Goal: Contribute content: Add original content to the website for others to see

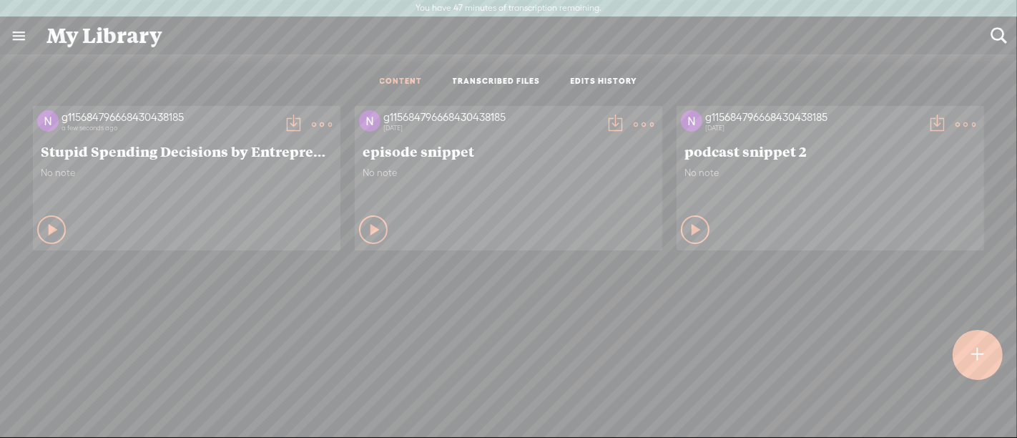
click at [312, 124] on t at bounding box center [322, 124] width 20 height 20
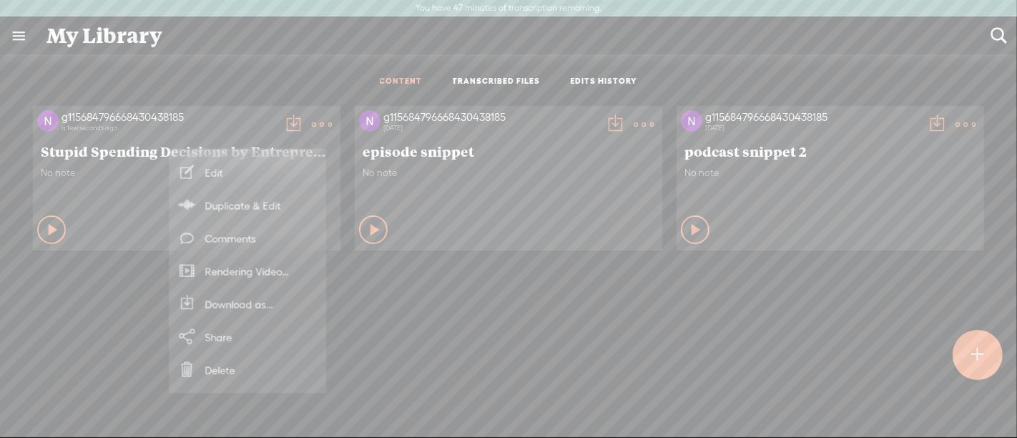
click at [106, 150] on span "Stupid Spending Decisions by Entrepreneurs with [PERSON_NAME]" at bounding box center [187, 150] width 292 height 17
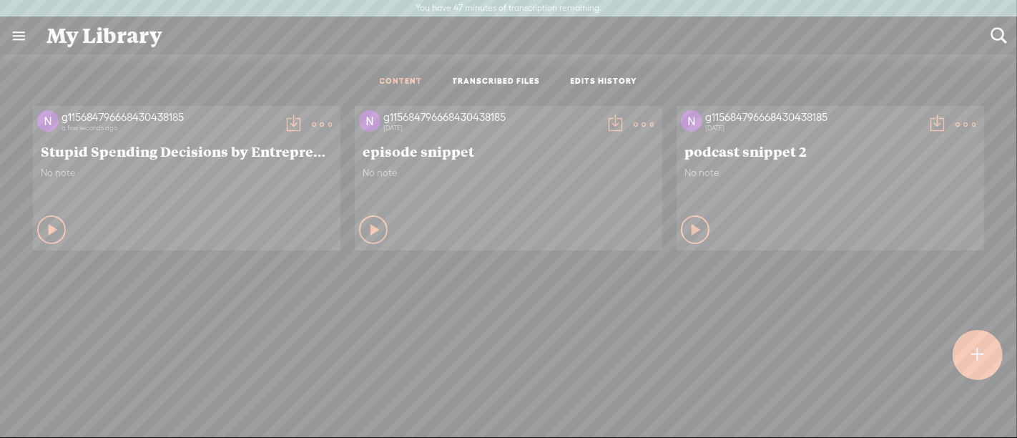
click at [86, 157] on span "Stupid Spending Decisions by Entrepreneurs with [PERSON_NAME]" at bounding box center [187, 150] width 292 height 17
click at [315, 120] on t at bounding box center [322, 124] width 20 height 20
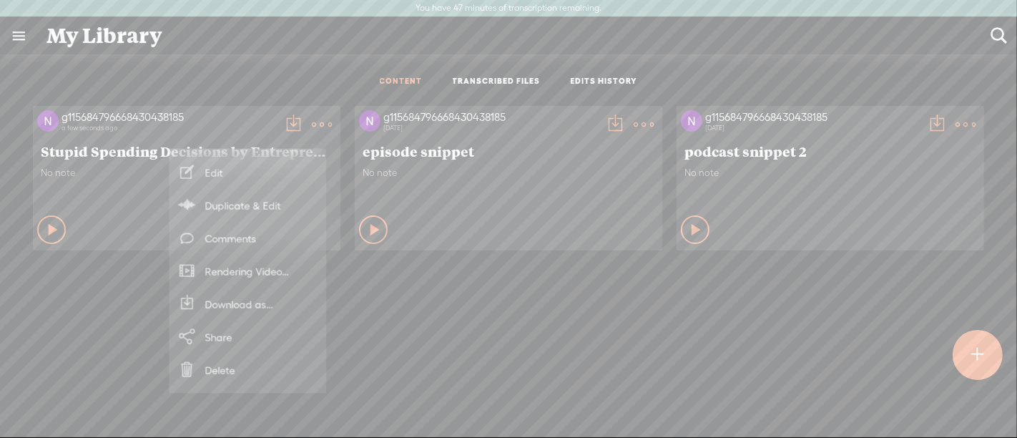
click at [250, 174] on link "Edit" at bounding box center [247, 172] width 143 height 33
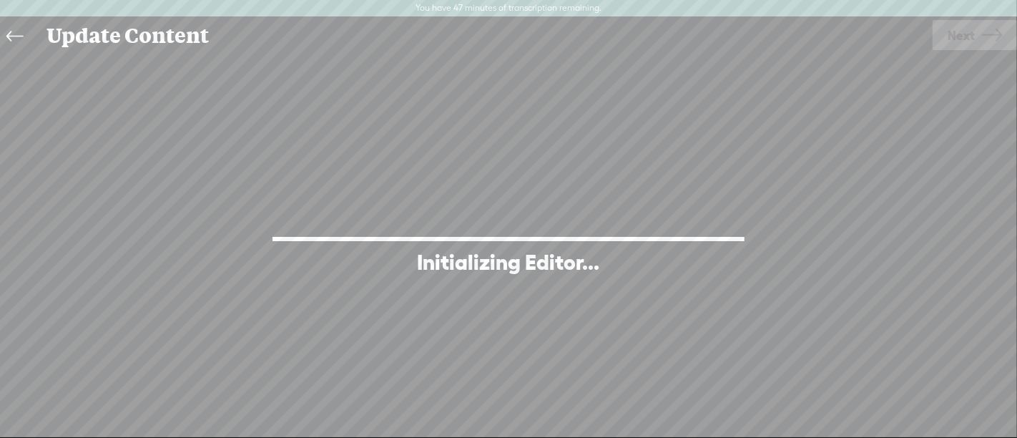
click at [21, 39] on icon at bounding box center [14, 37] width 16 height 32
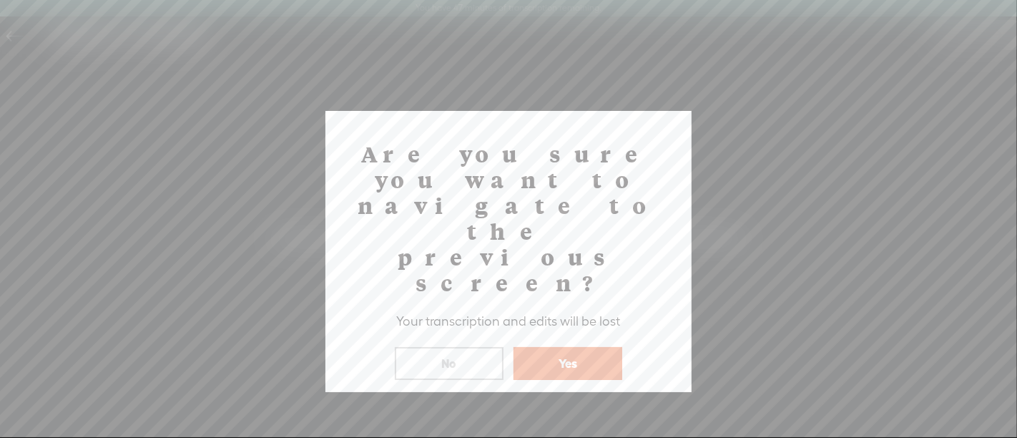
click at [573, 347] on button "Yes" at bounding box center [568, 363] width 109 height 33
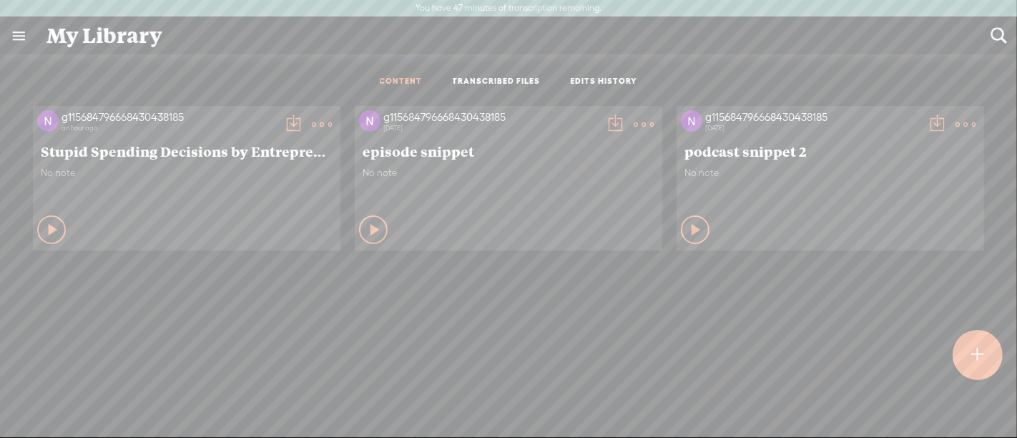
click at [496, 79] on link "TRANSCRIBED FILES" at bounding box center [497, 82] width 88 height 12
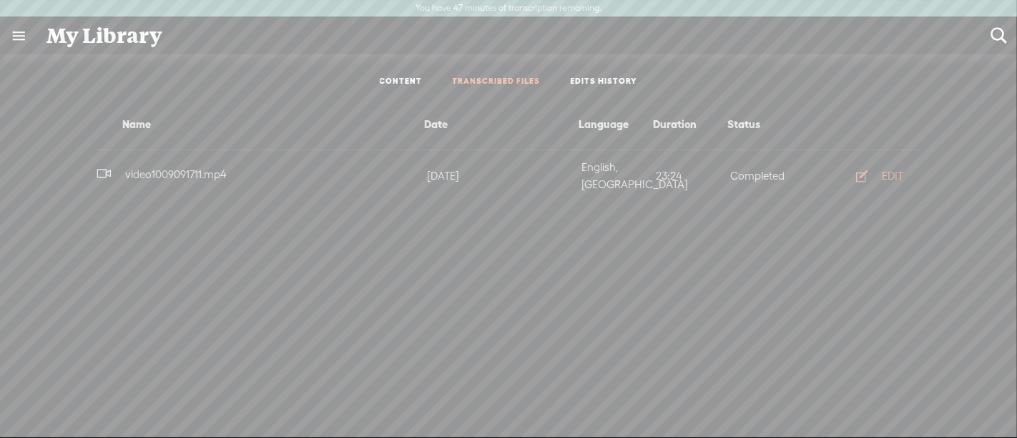
click at [195, 168] on span "video1009091711.mp4" at bounding box center [175, 174] width 107 height 12
click at [588, 80] on link "EDITS HISTORY" at bounding box center [604, 82] width 67 height 12
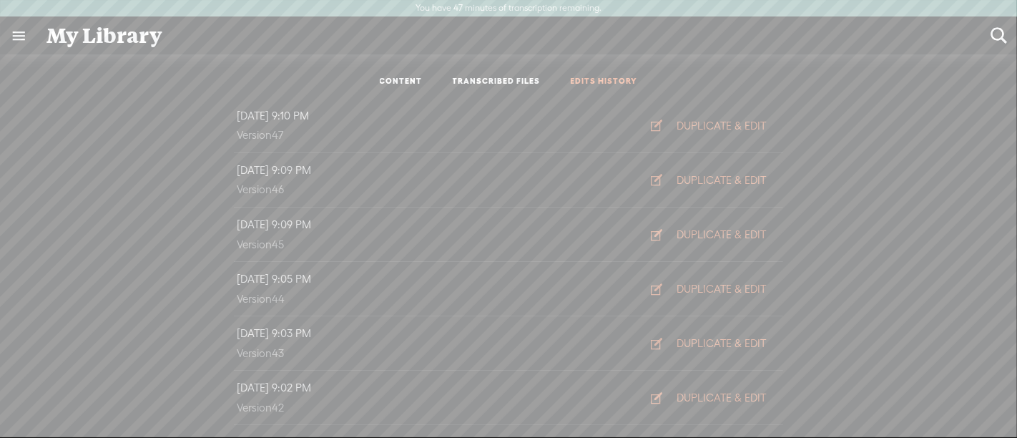
click at [489, 81] on link "TRANSCRIBED FILES" at bounding box center [497, 82] width 88 height 12
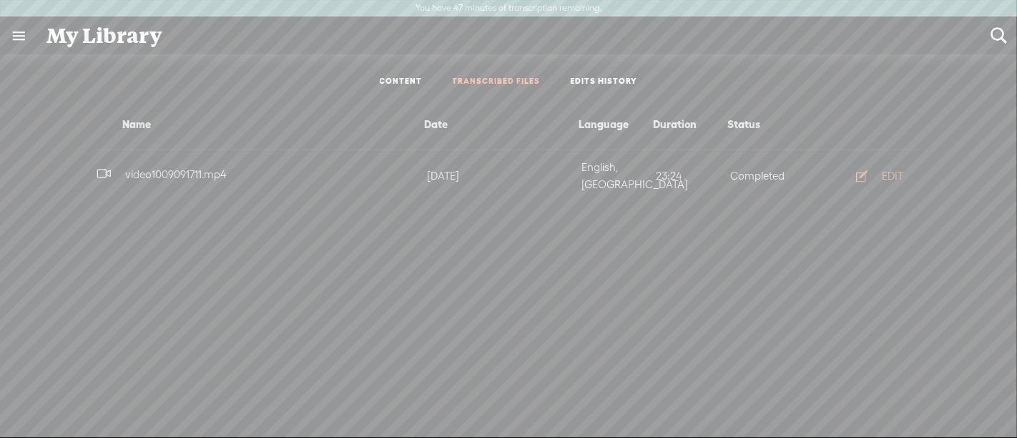
click at [416, 82] on link "CONTENT" at bounding box center [401, 82] width 43 height 12
